Goal: Information Seeking & Learning: Find specific fact

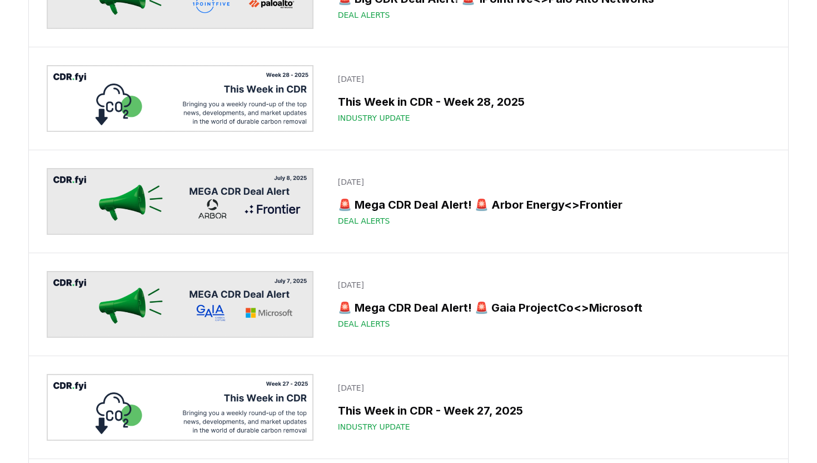
scroll to position [4440, 0]
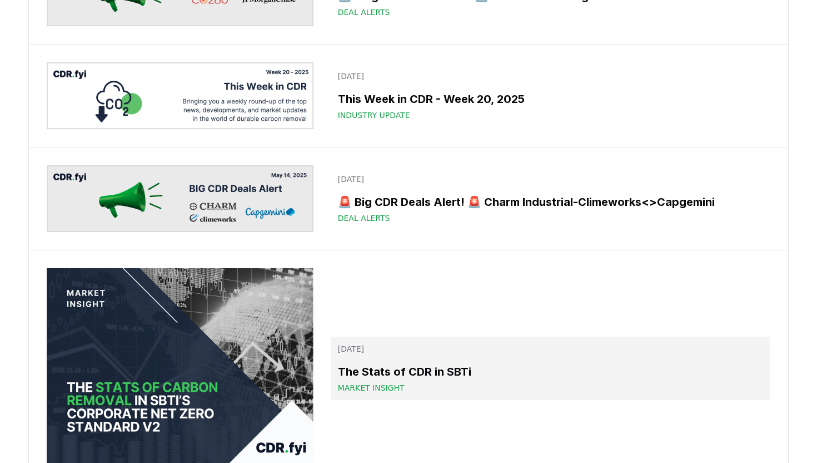
click at [409, 363] on h3 "The Stats of CDR in SBTi" at bounding box center [551, 371] width 426 height 17
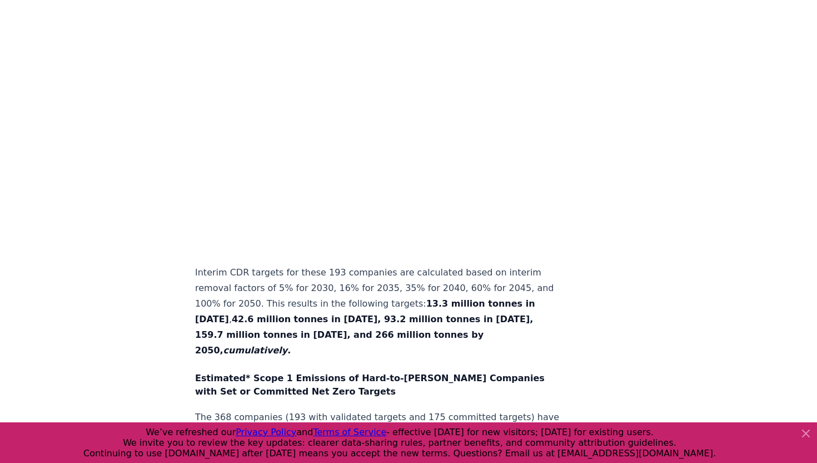
scroll to position [2762, 0]
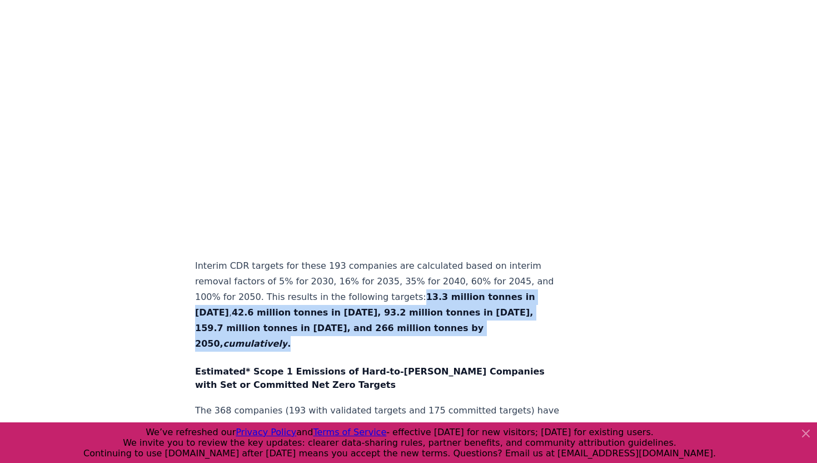
drag, startPoint x: 340, startPoint y: 127, endPoint x: 328, endPoint y: 158, distance: 34.0
click at [328, 258] on p "Interim CDR targets for these 193 companies are calculated based on interim rem…" at bounding box center [379, 304] width 368 height 93
copy p "13.3 million tonnes in [DATE] , 42.6 million tonnes in [DATE], 93.2 million ton…"
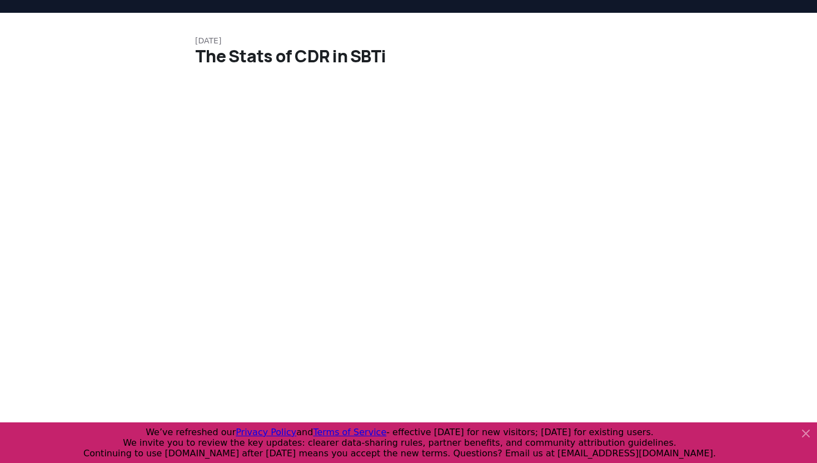
scroll to position [0, 0]
